Goal: Complete application form

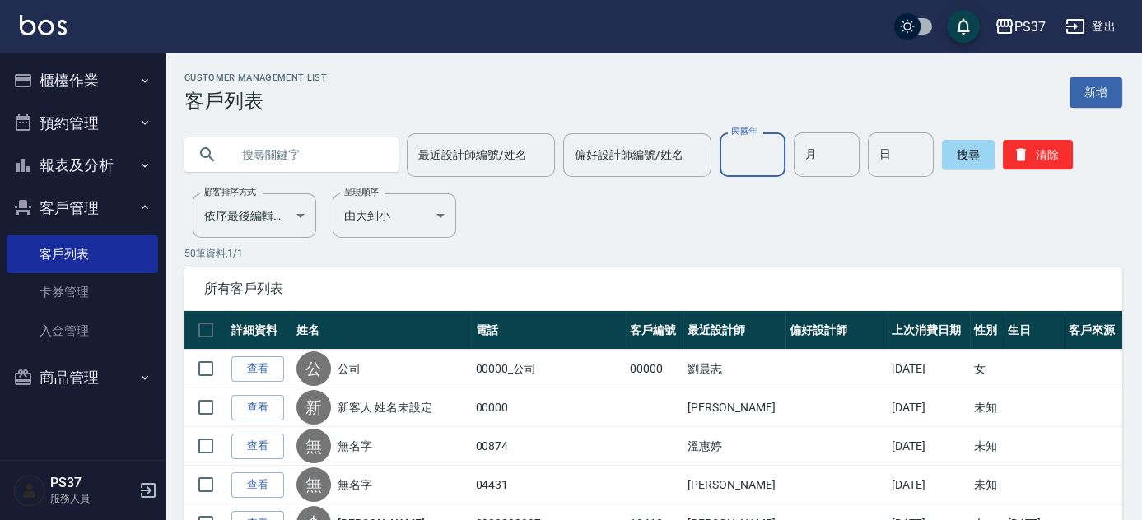
click at [732, 148] on input "民國年" at bounding box center [752, 155] width 66 height 44
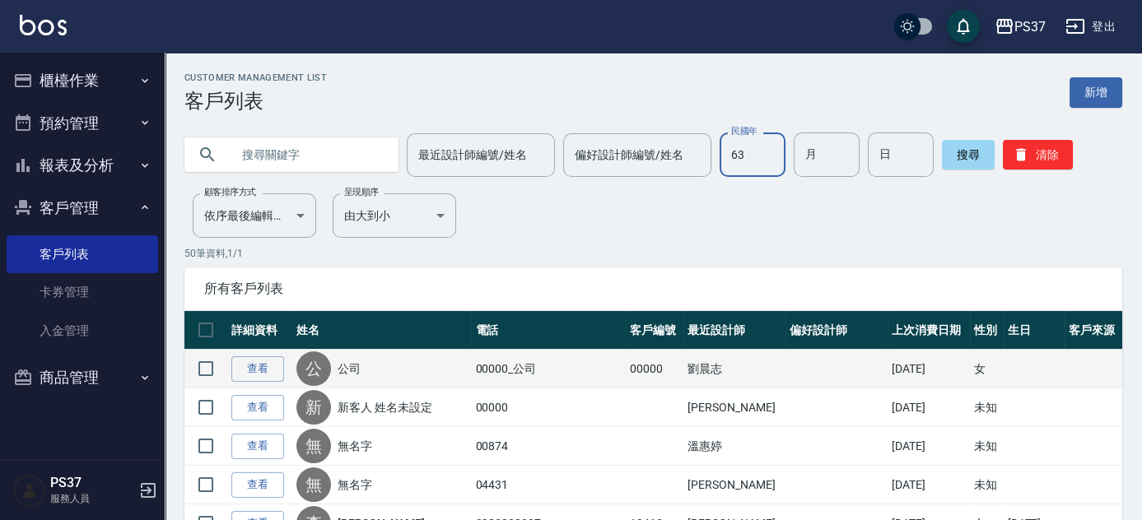
type input "63"
type input "1"
type input "18"
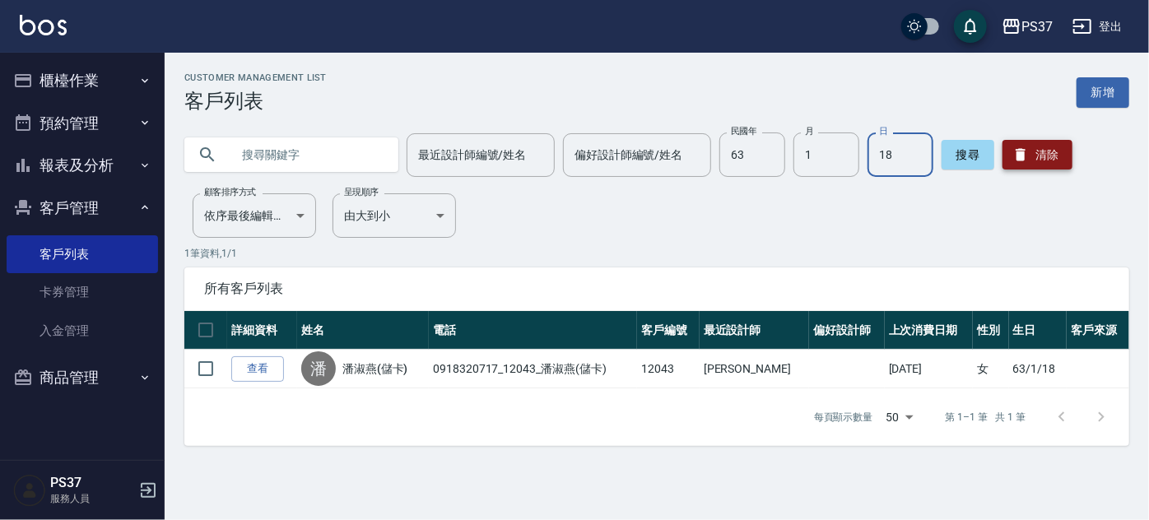
click at [1053, 158] on button "清除" at bounding box center [1037, 155] width 70 height 30
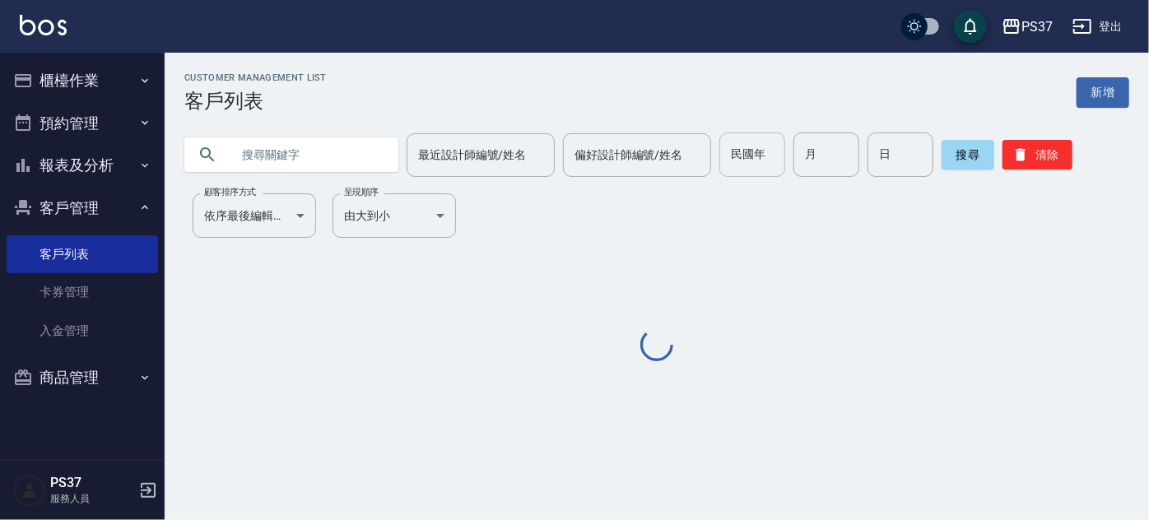
click at [737, 165] on input "民國年" at bounding box center [752, 155] width 66 height 44
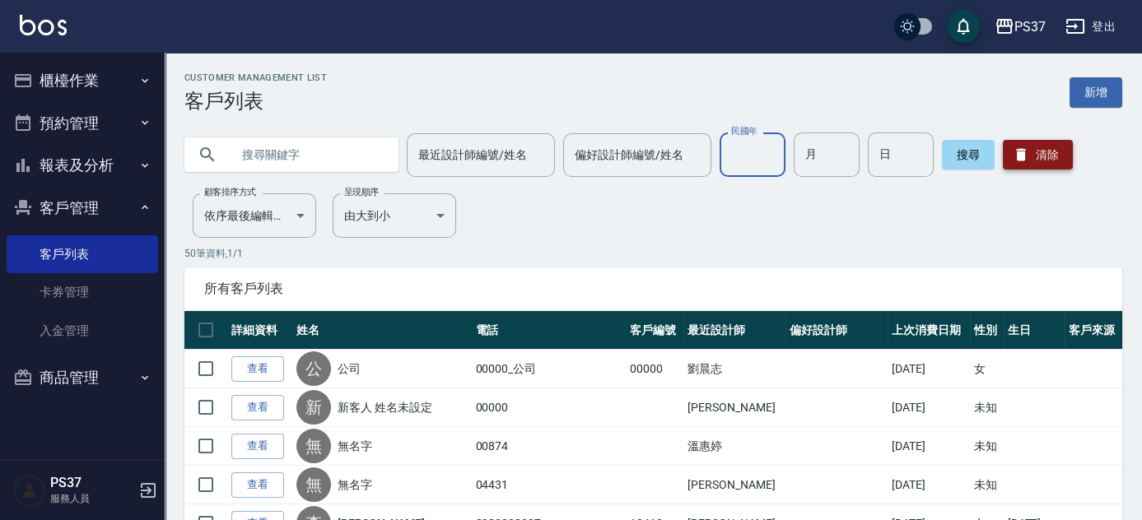
click at [1049, 156] on button "清除" at bounding box center [1037, 155] width 70 height 30
